Goal: Information Seeking & Learning: Learn about a topic

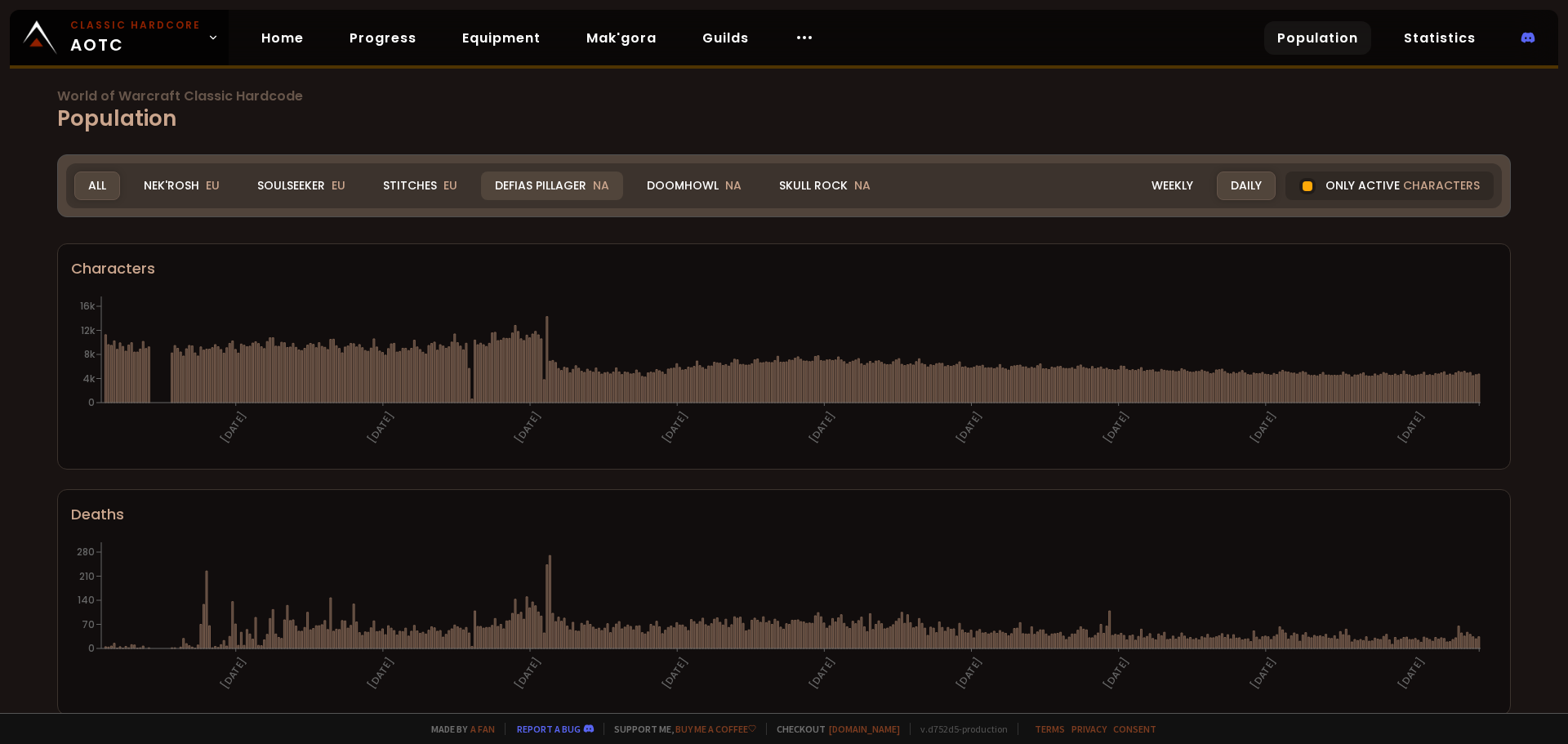
click at [541, 190] on div "Defias Pillager NA" at bounding box center [552, 185] width 142 height 29
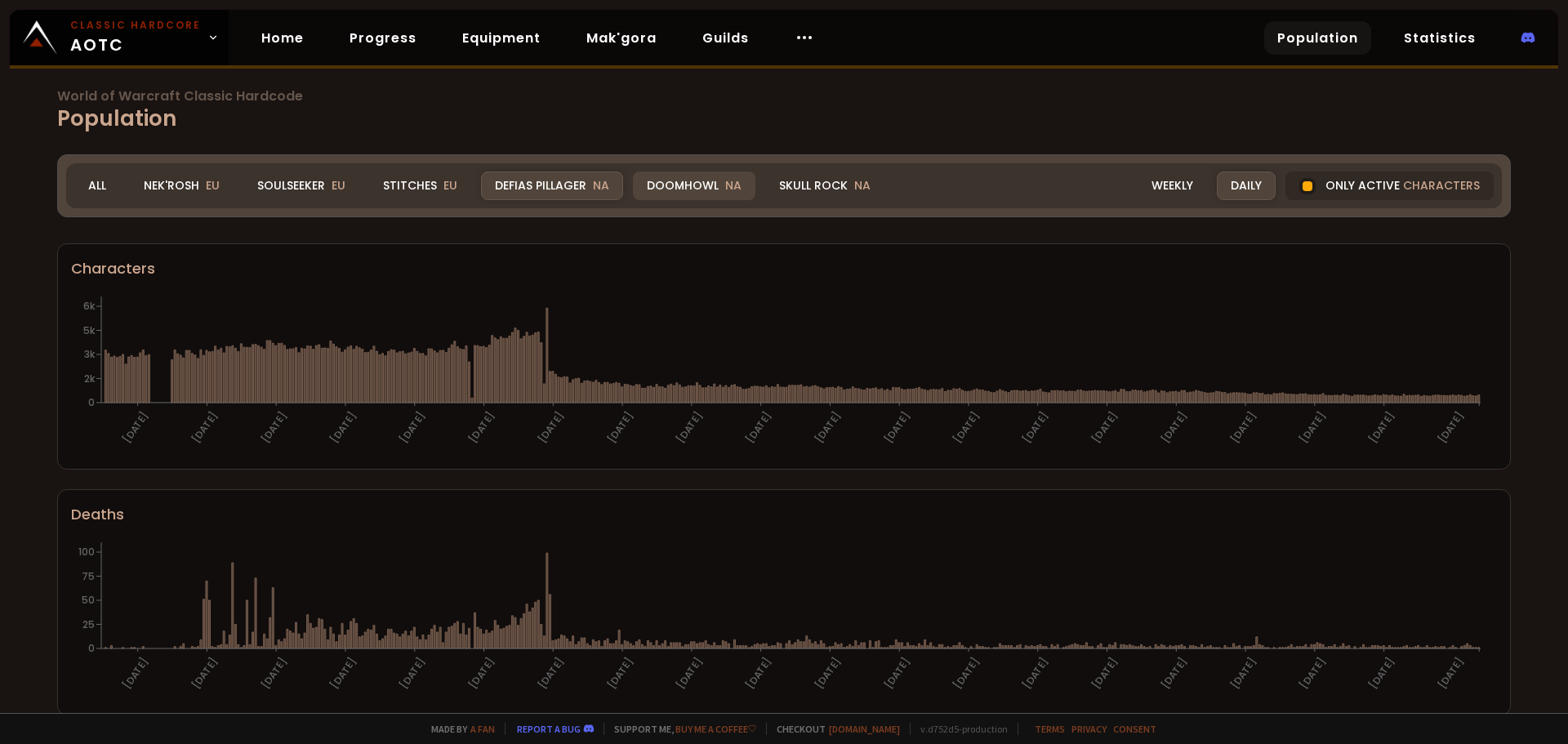
click at [673, 196] on div "Doomhowl NA" at bounding box center [694, 185] width 122 height 29
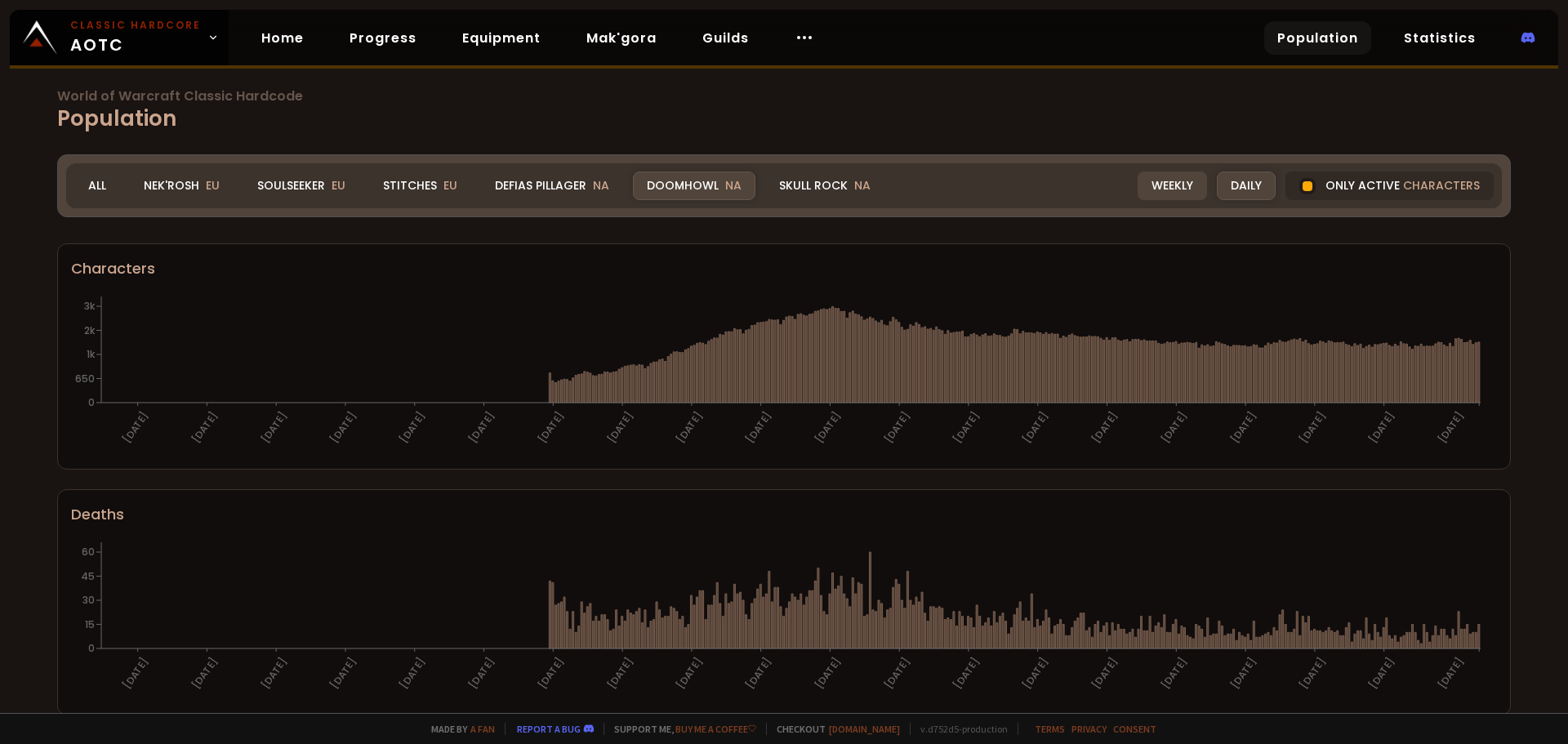
click at [1176, 194] on div "Weekly" at bounding box center [1172, 185] width 70 height 29
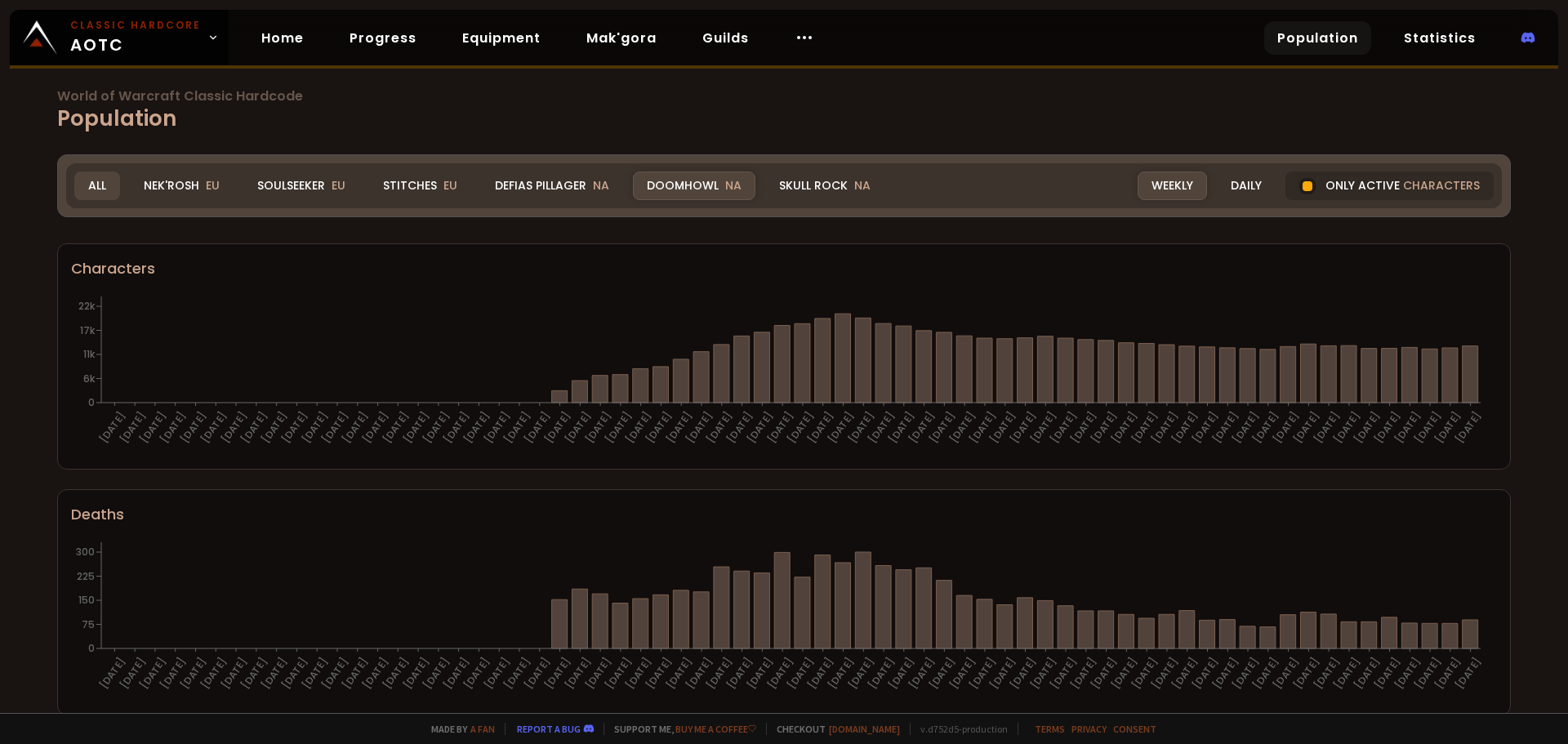
click at [103, 184] on div "All" at bounding box center [97, 185] width 46 height 29
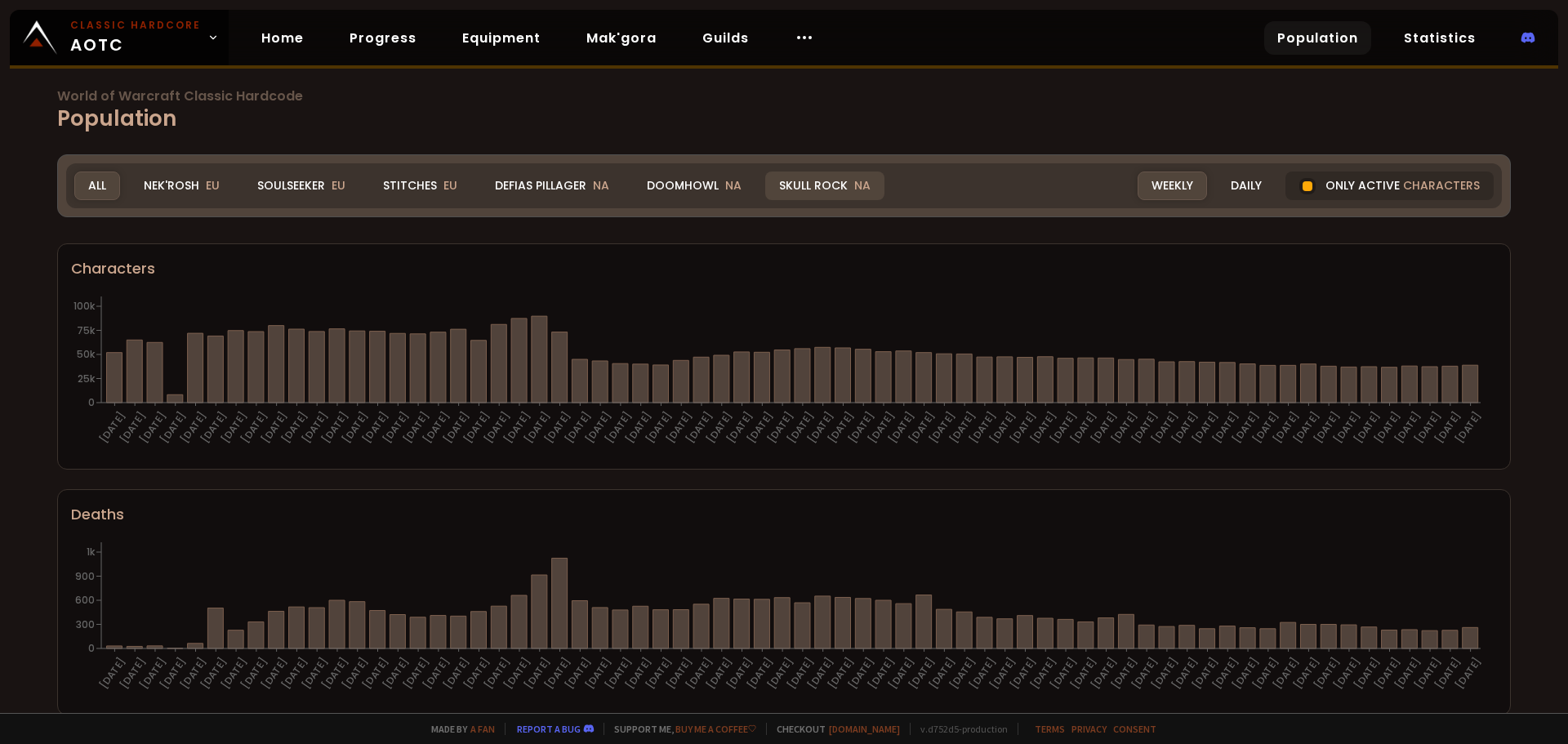
click at [792, 174] on div "Skull Rock NA" at bounding box center [825, 185] width 119 height 29
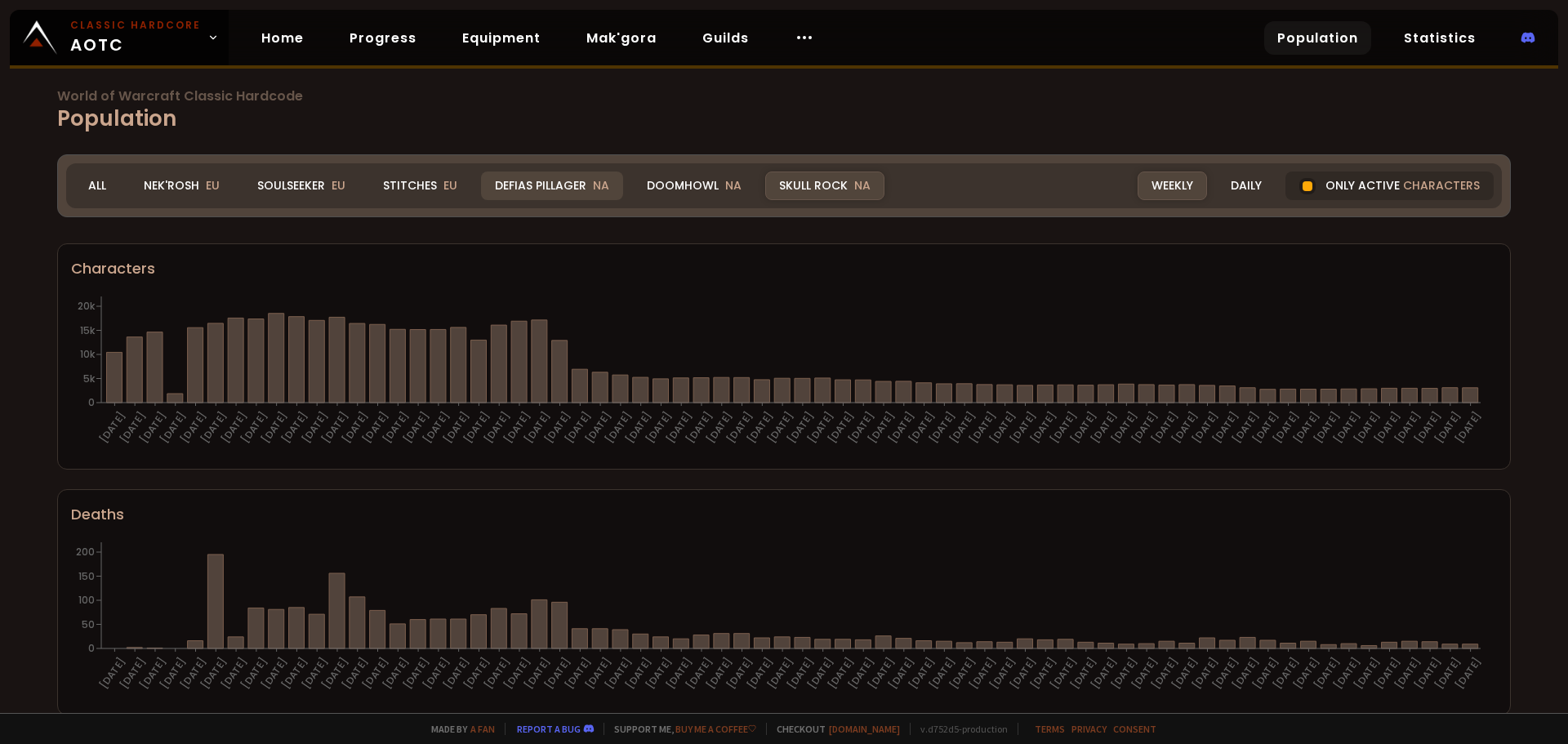
click at [564, 185] on div "Defias Pillager NA" at bounding box center [552, 185] width 142 height 29
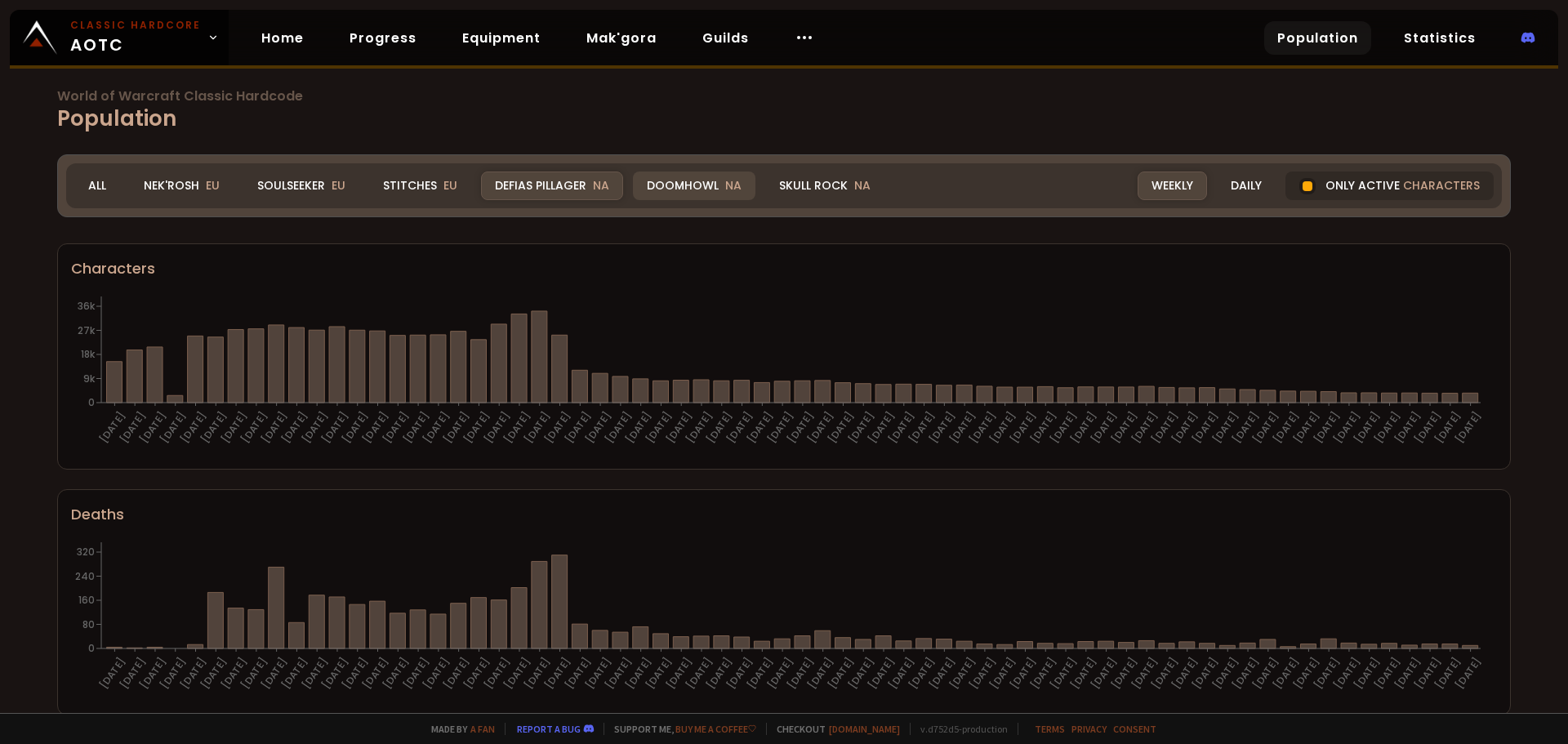
click at [670, 193] on div "Doomhowl NA" at bounding box center [694, 185] width 122 height 29
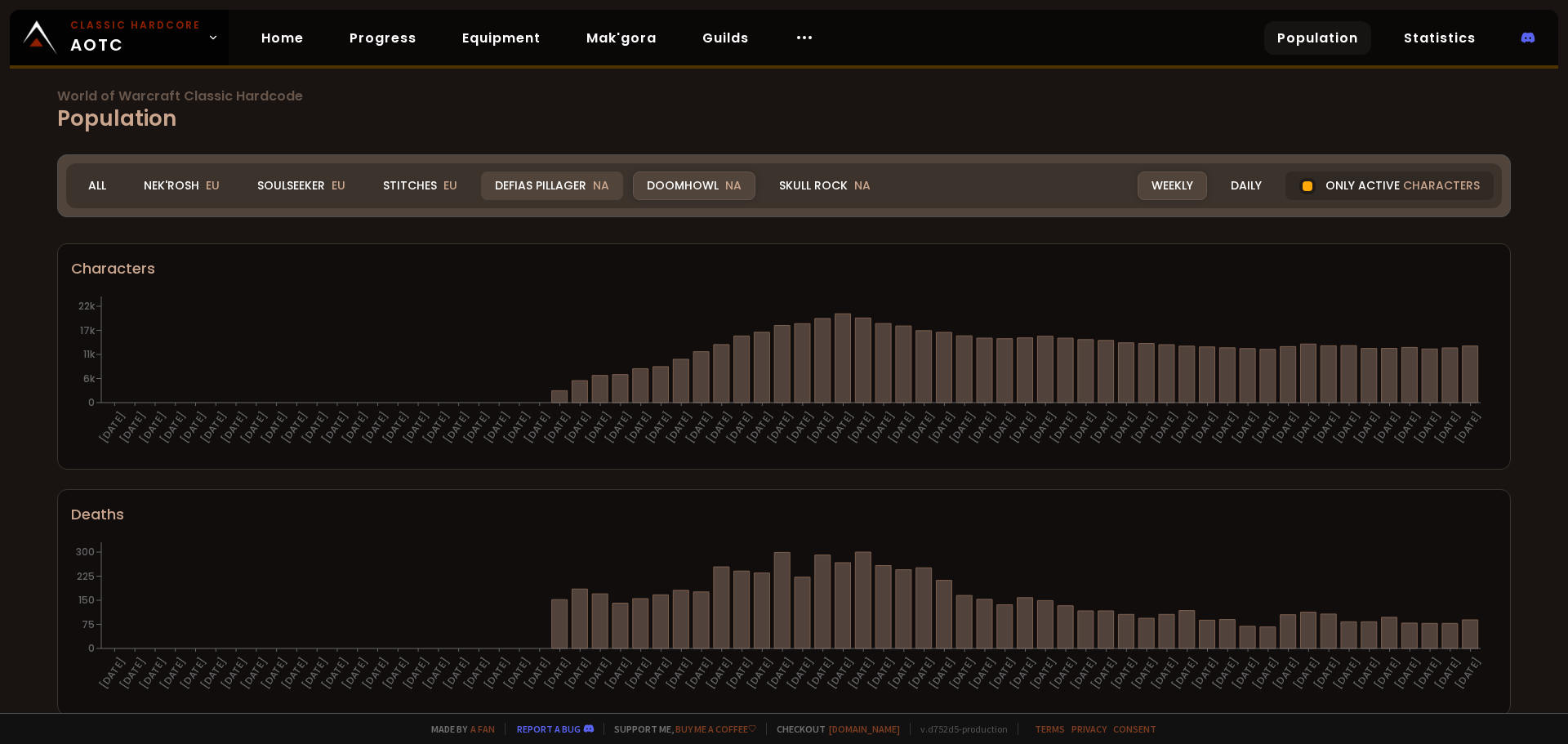
click at [555, 185] on div "Defias Pillager NA" at bounding box center [552, 185] width 142 height 29
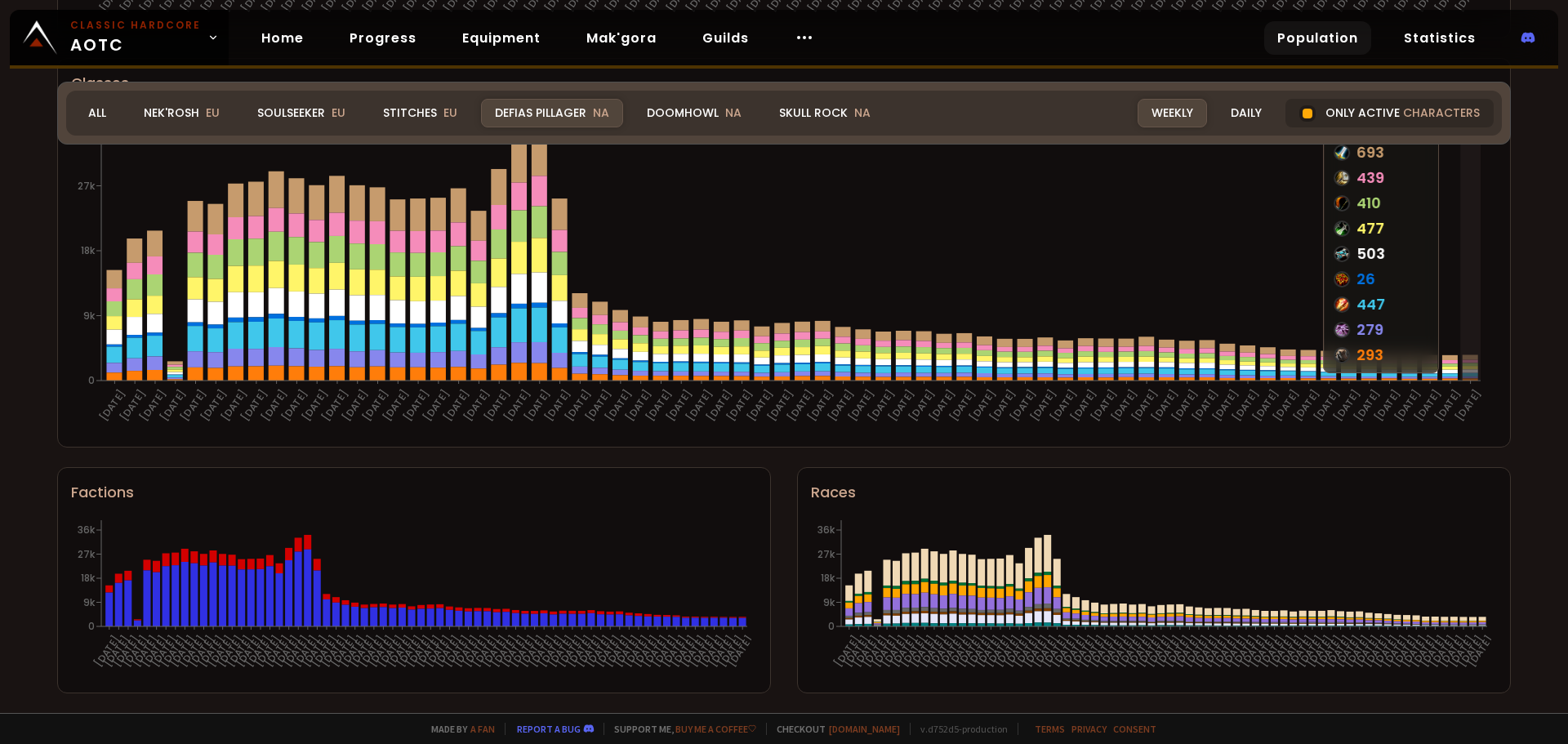
scroll to position [677, 0]
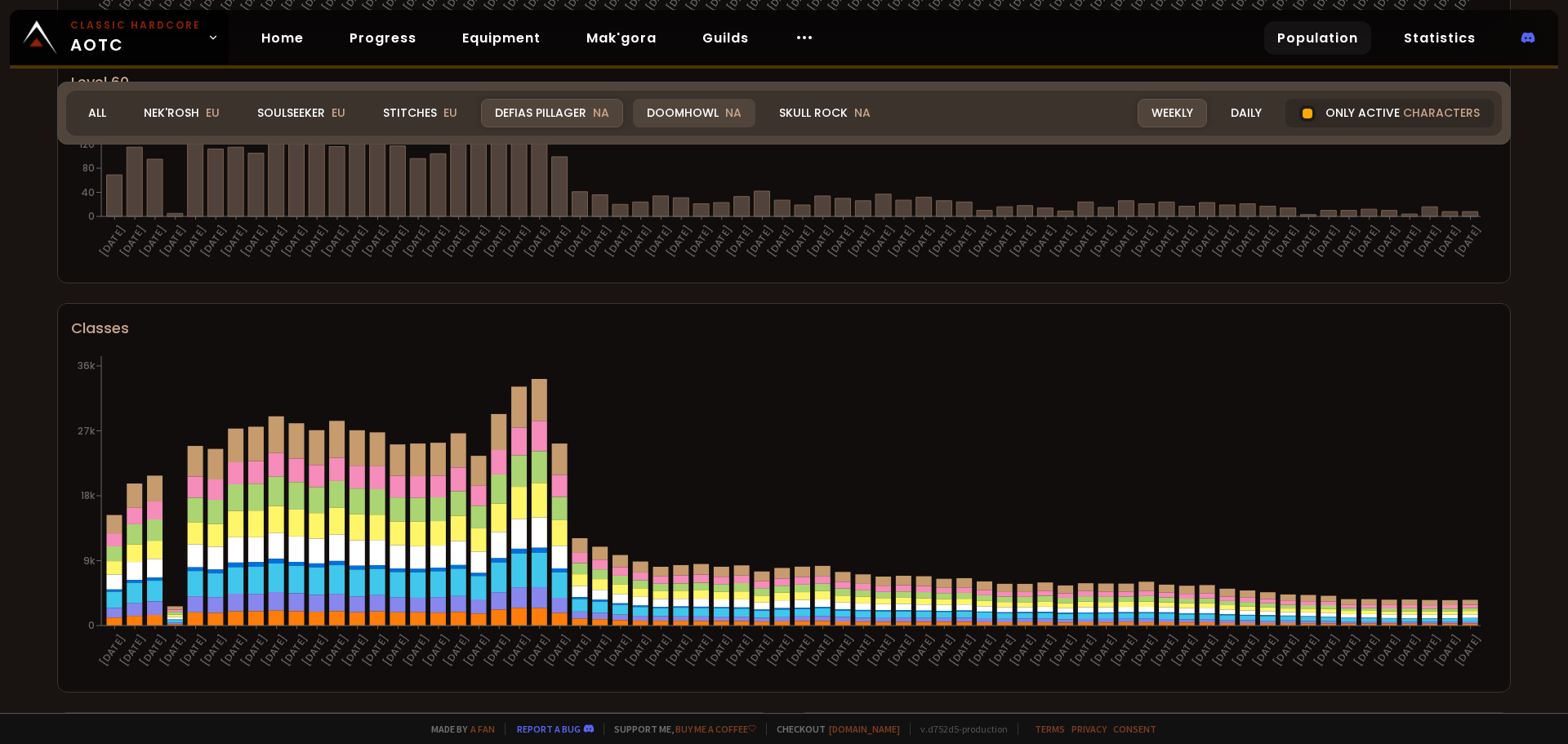
click at [702, 119] on div "Doomhowl NA" at bounding box center [694, 113] width 122 height 29
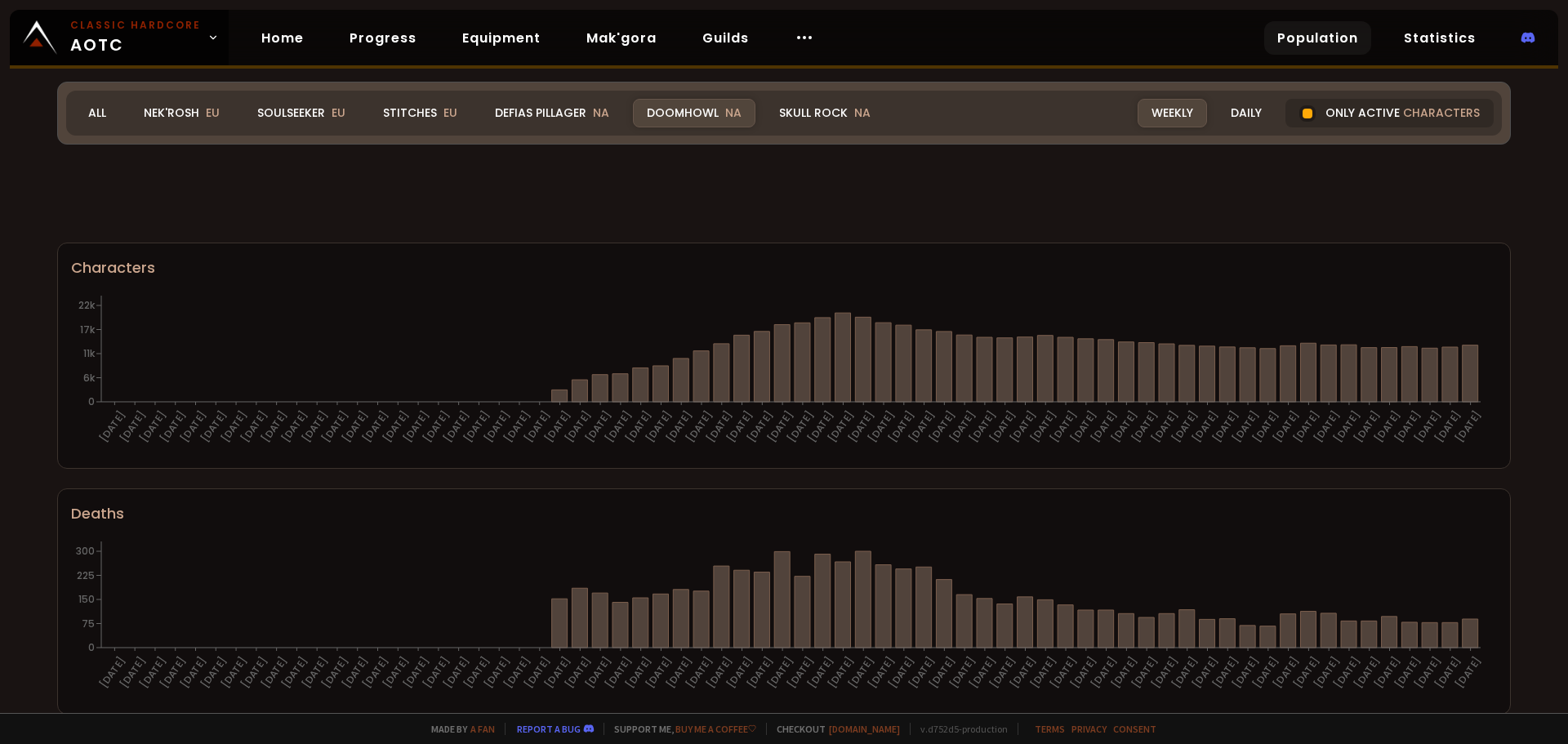
scroll to position [677, 0]
